Goal: Task Accomplishment & Management: Use online tool/utility

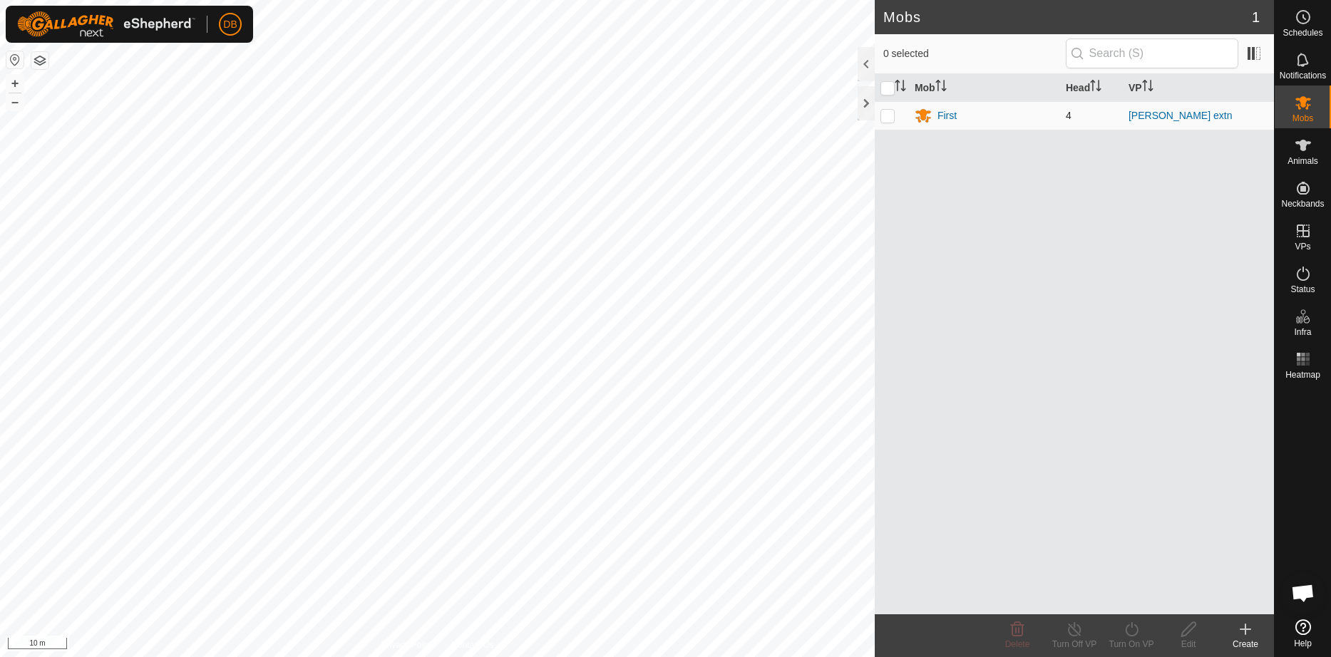
click at [887, 115] on p-checkbox at bounding box center [887, 115] width 14 height 11
checkbox input "true"
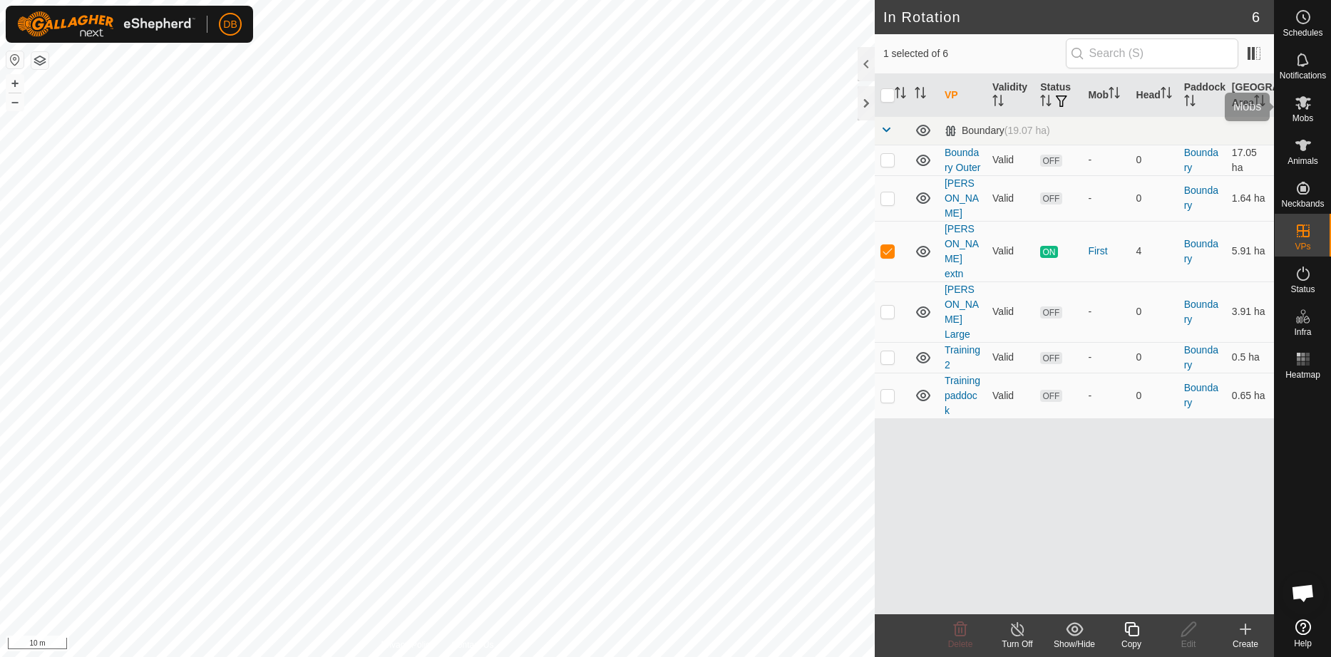
click at [1307, 108] on icon at bounding box center [1303, 103] width 16 height 14
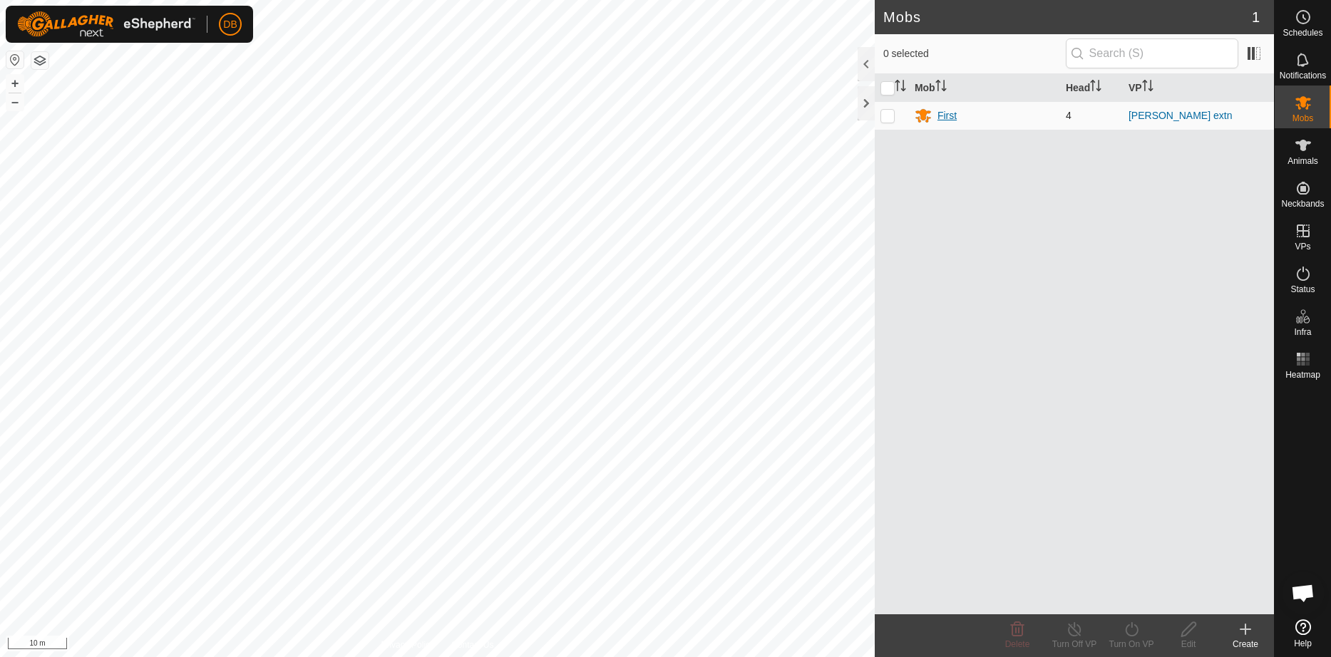
click at [949, 115] on div "First" at bounding box center [946, 115] width 19 height 15
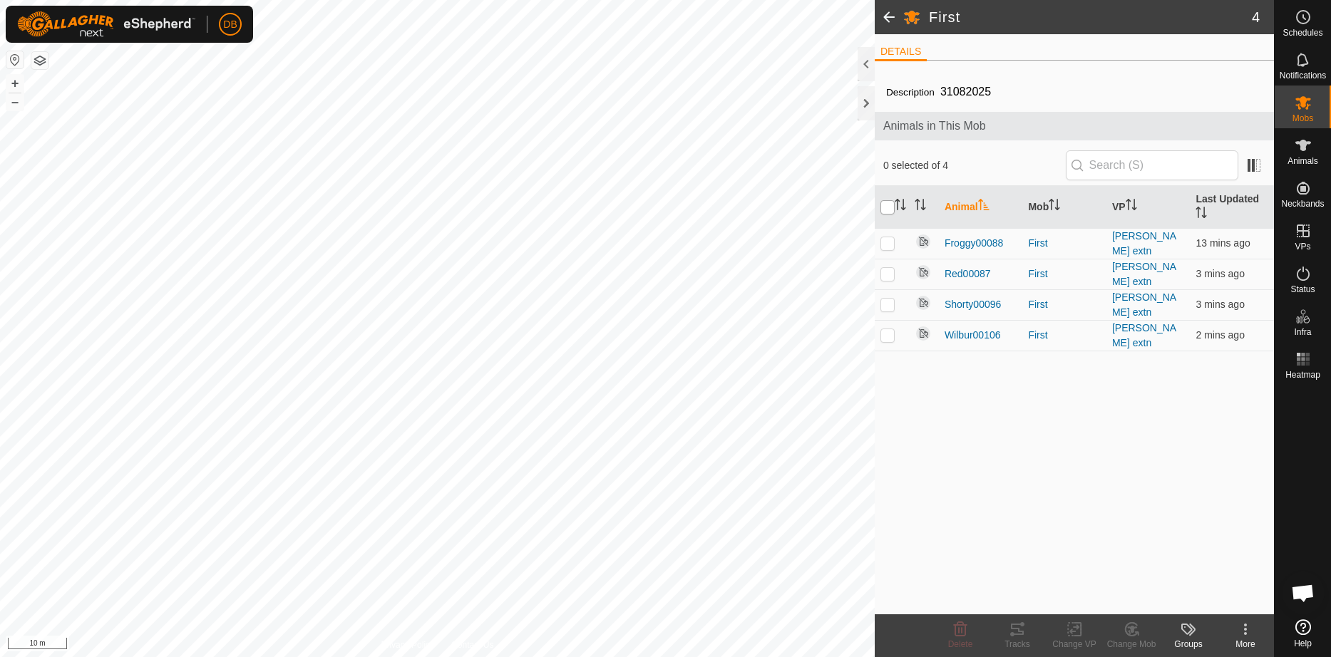
click at [892, 205] on input "checkbox" at bounding box center [887, 207] width 14 height 14
checkbox input "true"
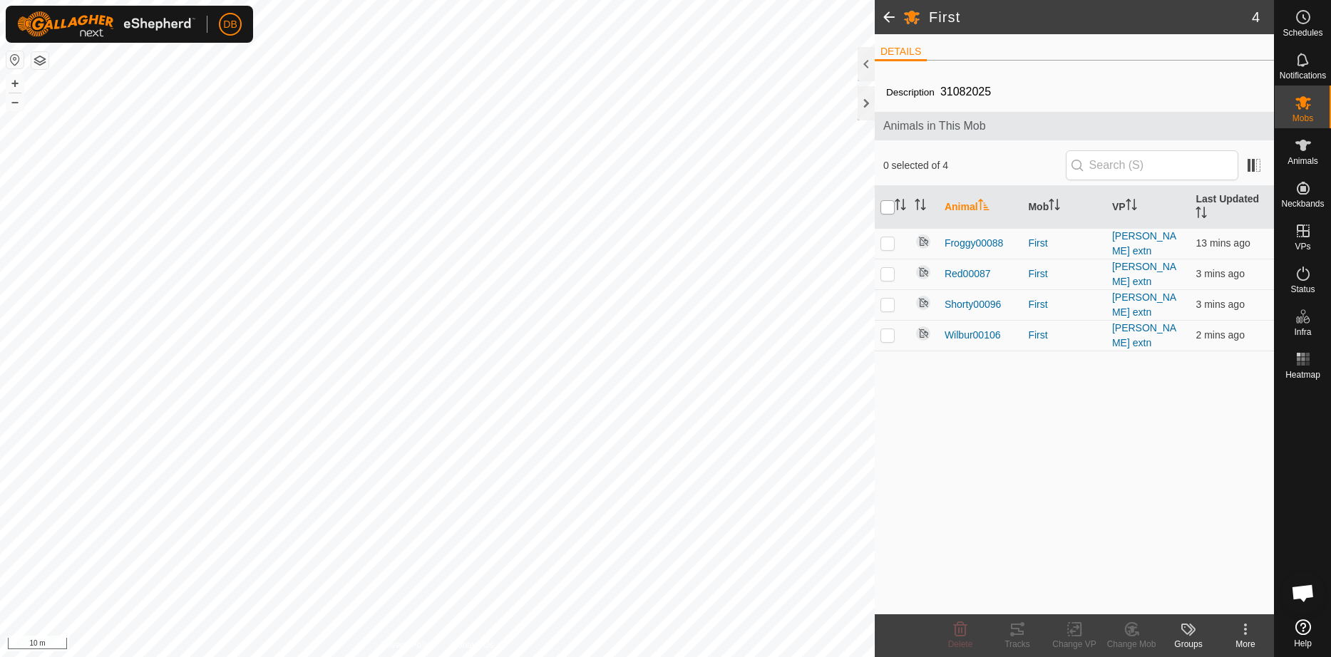
checkbox input "true"
click at [1019, 633] on icon at bounding box center [1017, 629] width 17 height 17
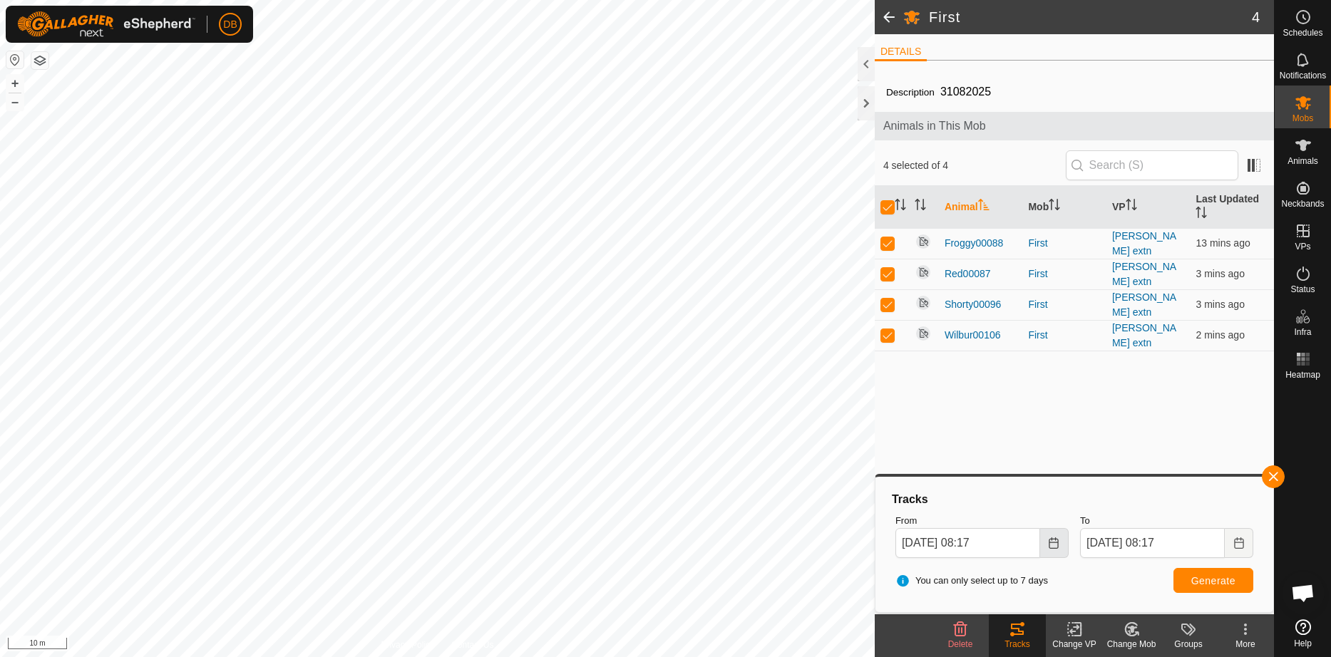
click at [1049, 541] on icon "Choose Date" at bounding box center [1053, 542] width 11 height 11
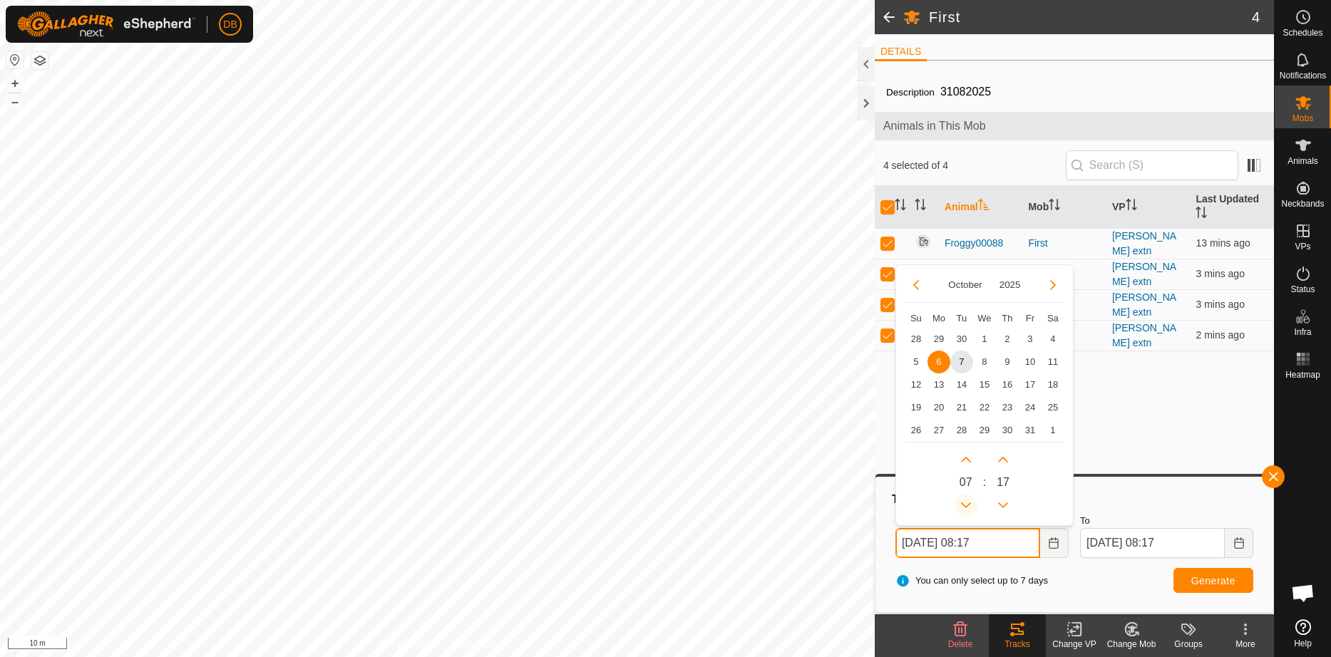
click at [967, 503] on button "Previous Hour" at bounding box center [965, 505] width 23 height 23
click at [967, 504] on span "Previous Hour" at bounding box center [967, 504] width 0 height 0
click at [967, 503] on button "Previous Hour" at bounding box center [965, 505] width 23 height 23
click at [967, 504] on span "Previous Hour" at bounding box center [967, 504] width 0 height 0
click at [967, 503] on button "Previous Hour" at bounding box center [965, 505] width 23 height 23
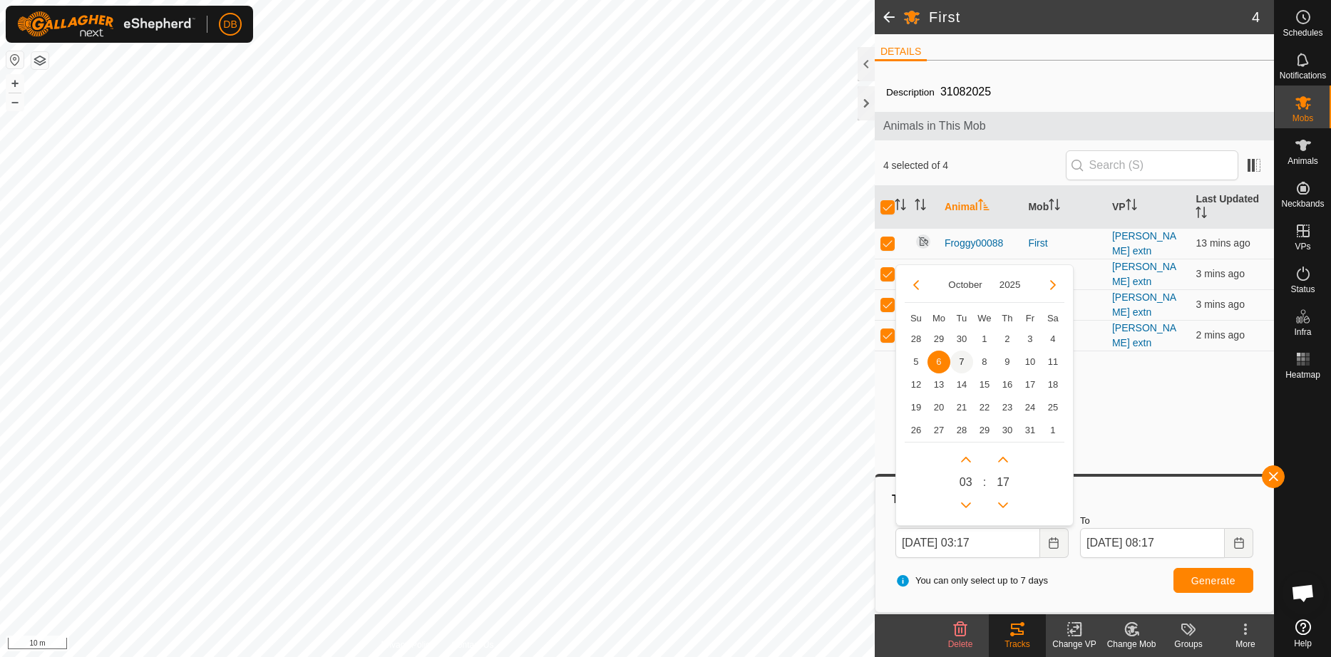
click at [959, 357] on span "7" at bounding box center [961, 362] width 23 height 23
type input "[DATE] 03:17"
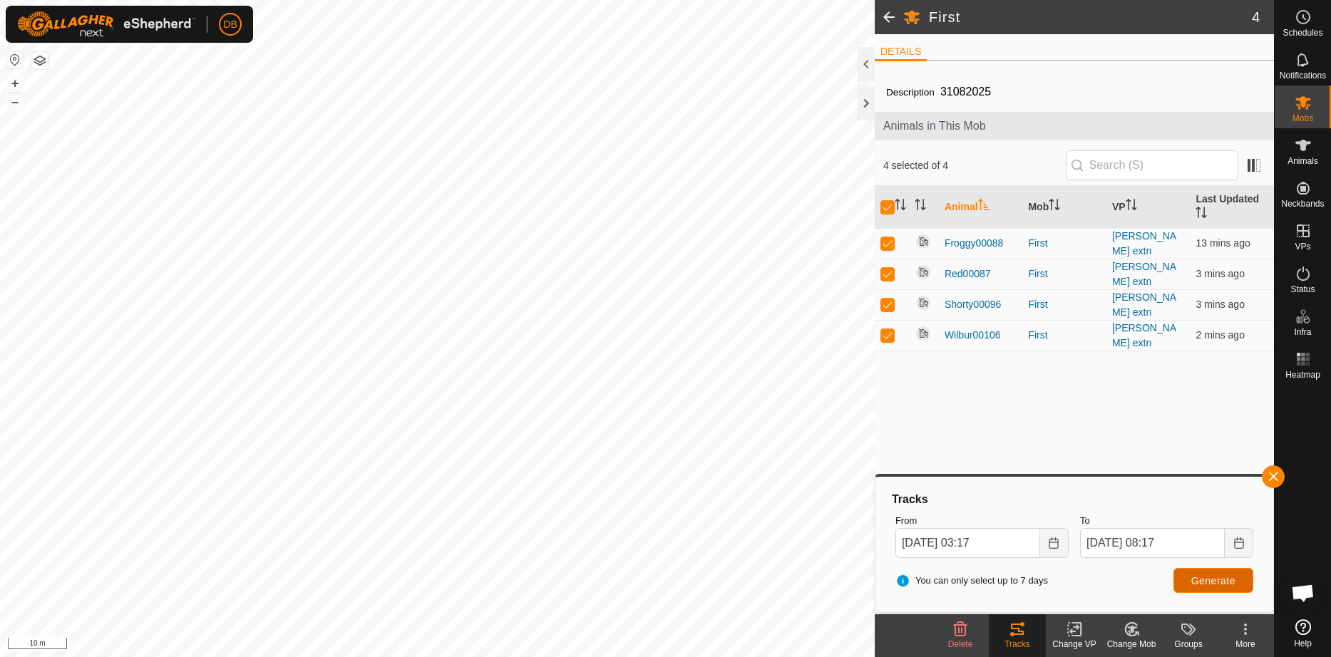
click at [1235, 579] on button "Generate" at bounding box center [1213, 580] width 80 height 25
